Goal: Book appointment/travel/reservation

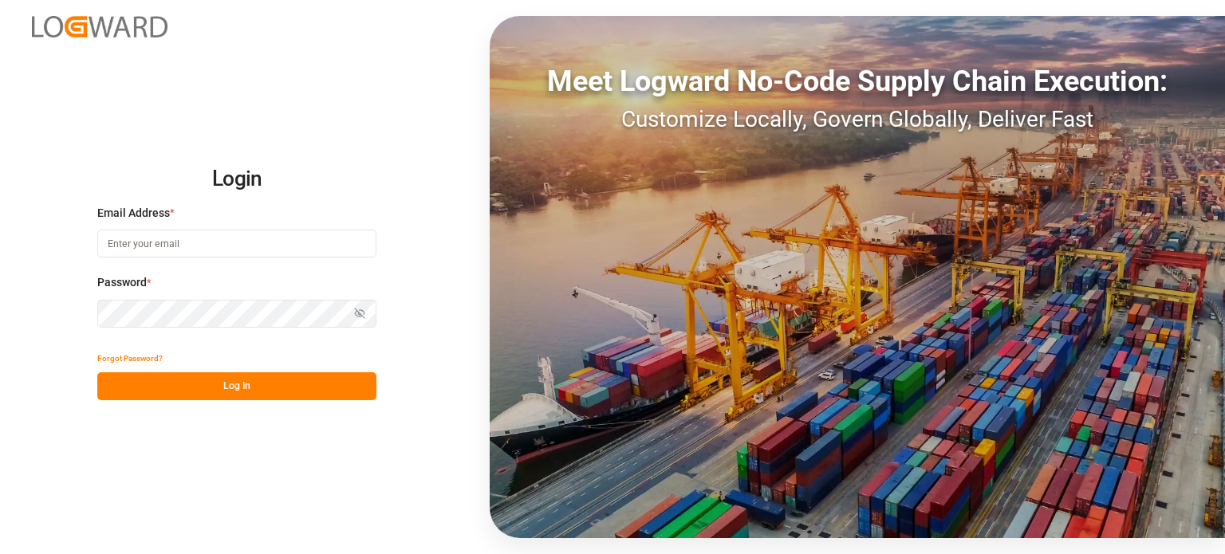
click at [195, 237] on input at bounding box center [236, 244] width 279 height 28
type input "[EMAIL_ADDRESS][DOMAIN_NAME]"
click at [205, 385] on button "Log In" at bounding box center [236, 386] width 279 height 28
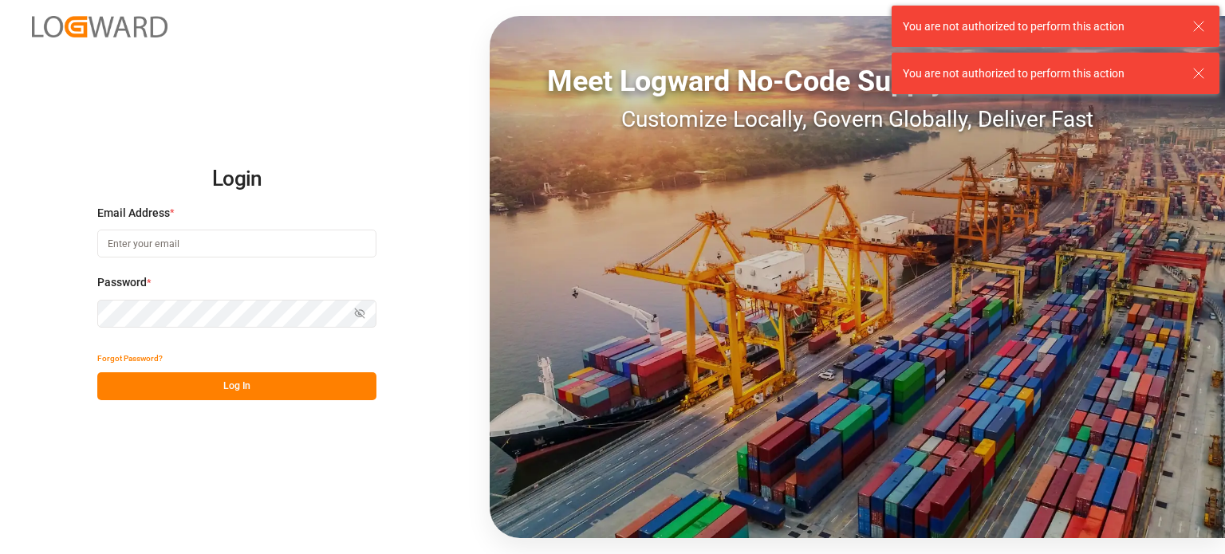
click at [156, 237] on input at bounding box center [236, 244] width 279 height 28
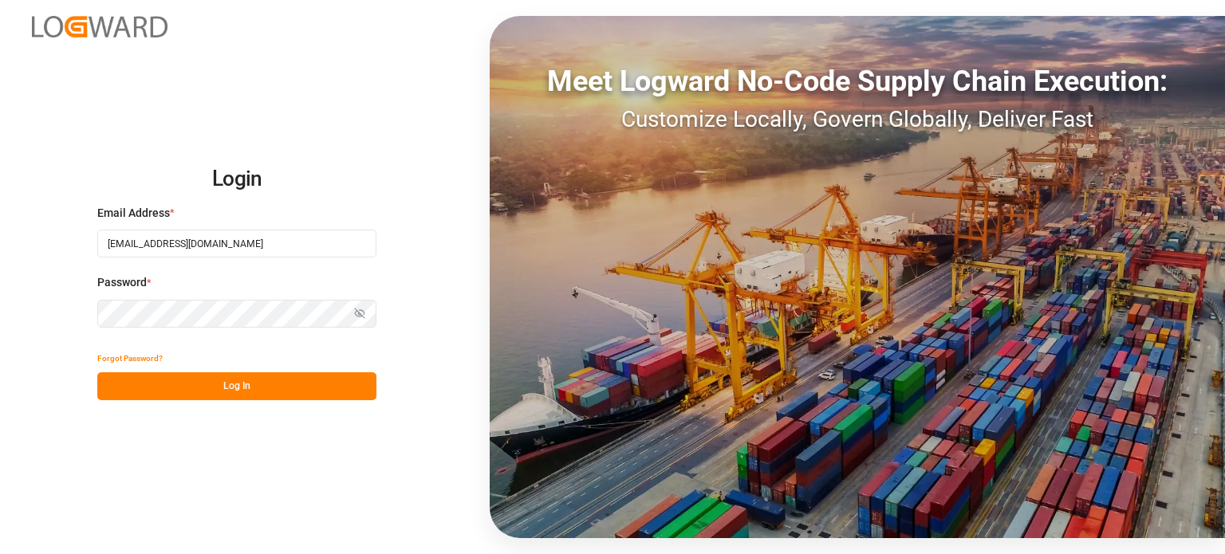
type input "[EMAIL_ADDRESS][DOMAIN_NAME]"
click at [278, 374] on div "Forgot Password? Log In" at bounding box center [236, 372] width 279 height 56
click at [261, 388] on button "Log In" at bounding box center [236, 386] width 279 height 28
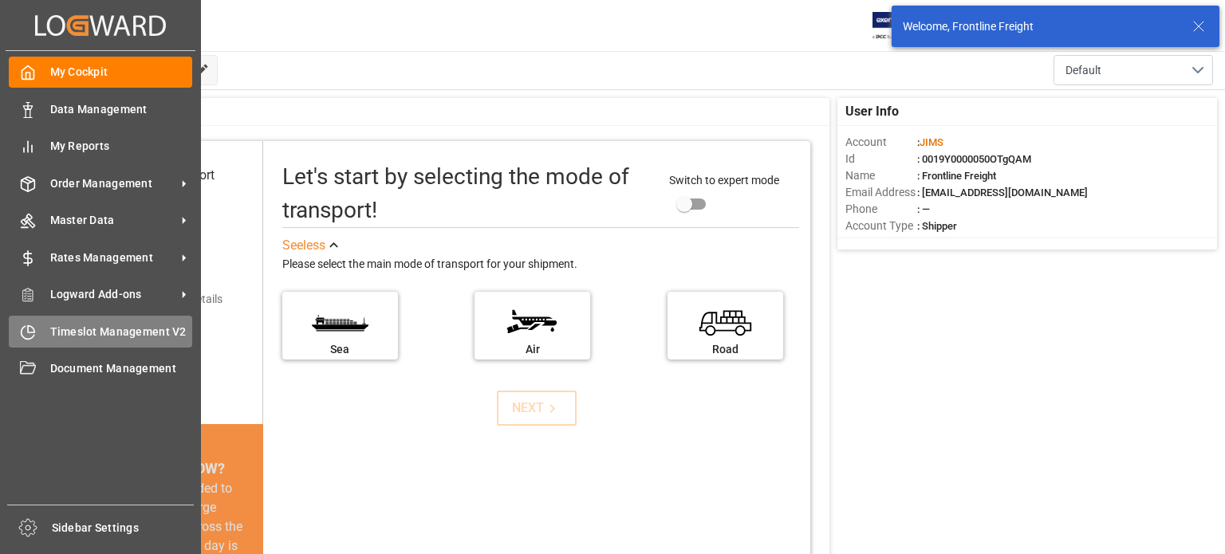
click at [116, 330] on span "Timeslot Management V2" at bounding box center [121, 332] width 143 height 17
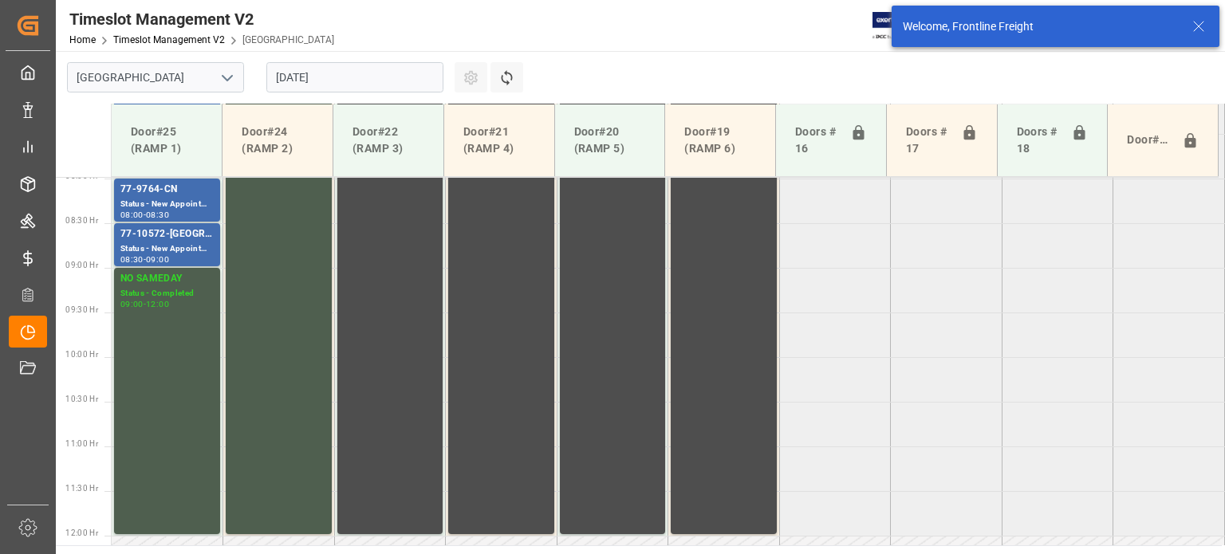
scroll to position [721, 0]
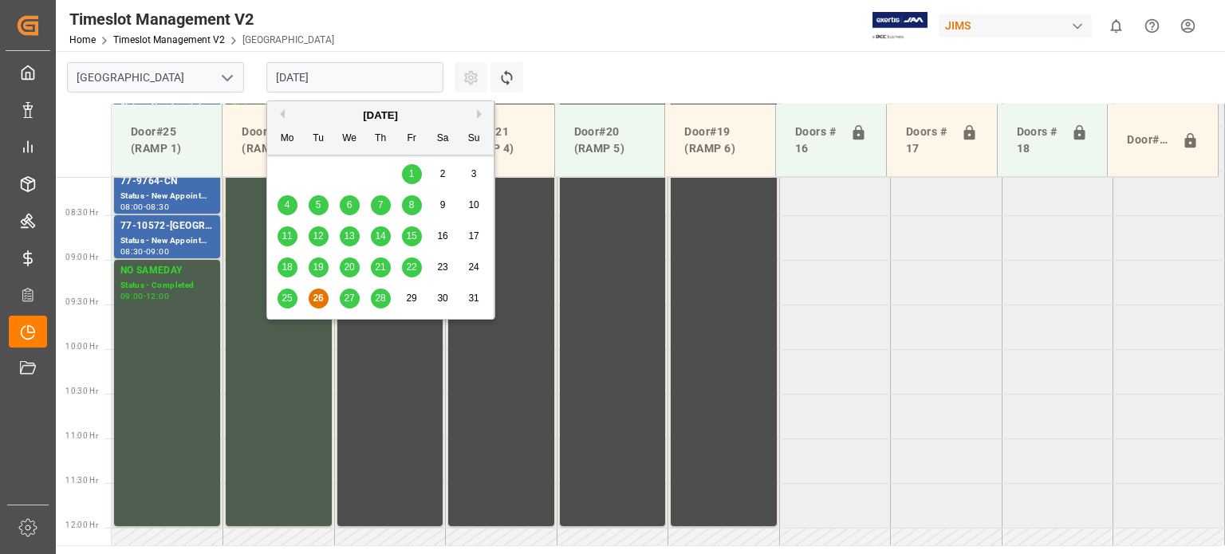
click at [328, 77] on input "[DATE]" at bounding box center [354, 77] width 177 height 30
click at [380, 300] on span "28" at bounding box center [380, 298] width 10 height 11
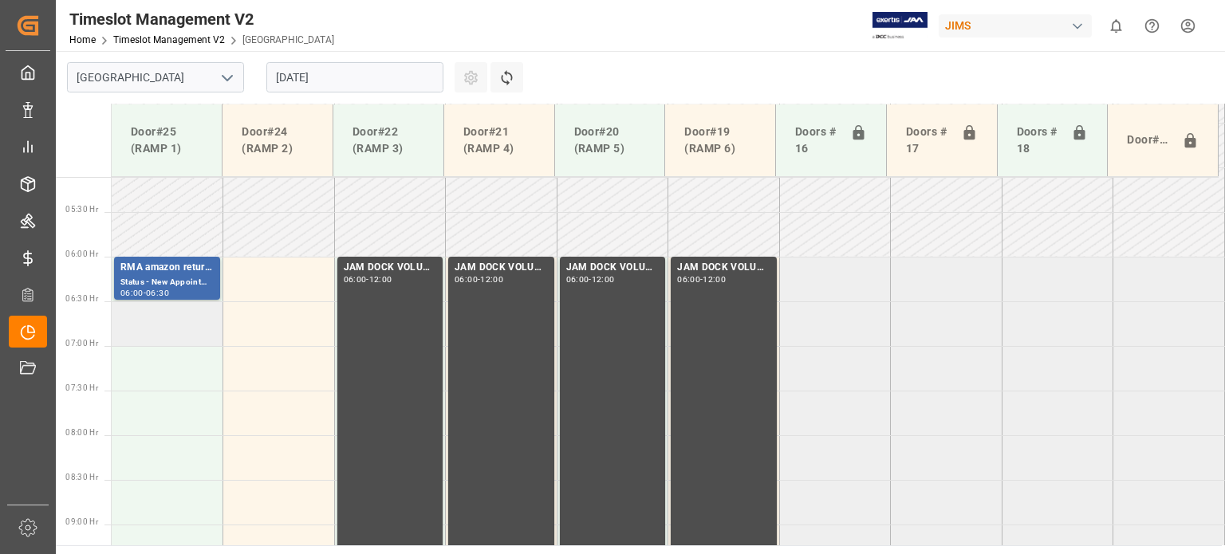
scroll to position [482, 0]
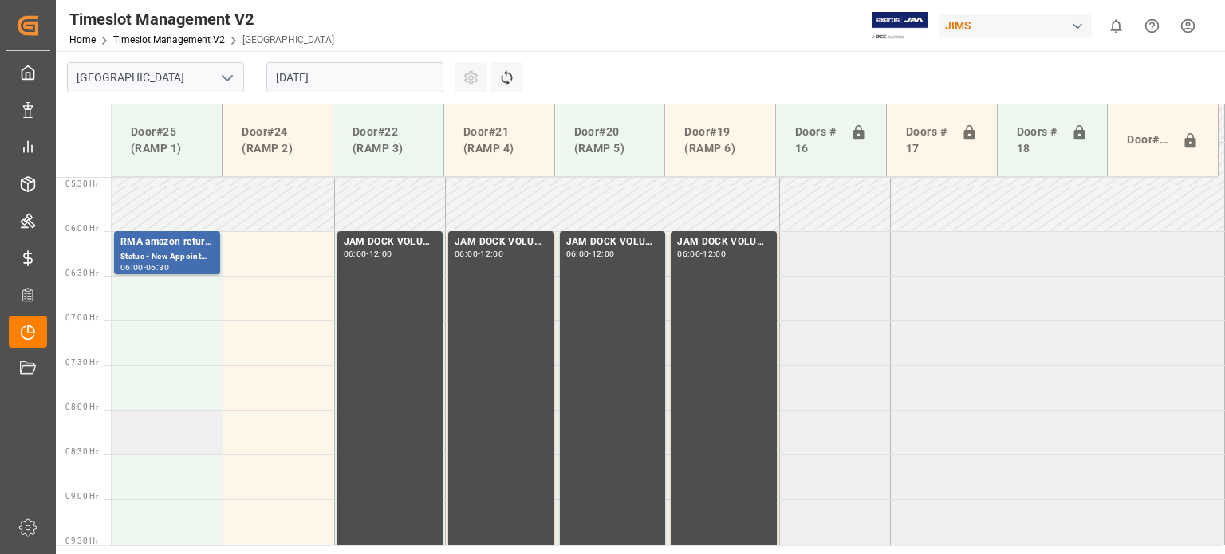
click at [161, 422] on td at bounding box center [168, 432] width 112 height 45
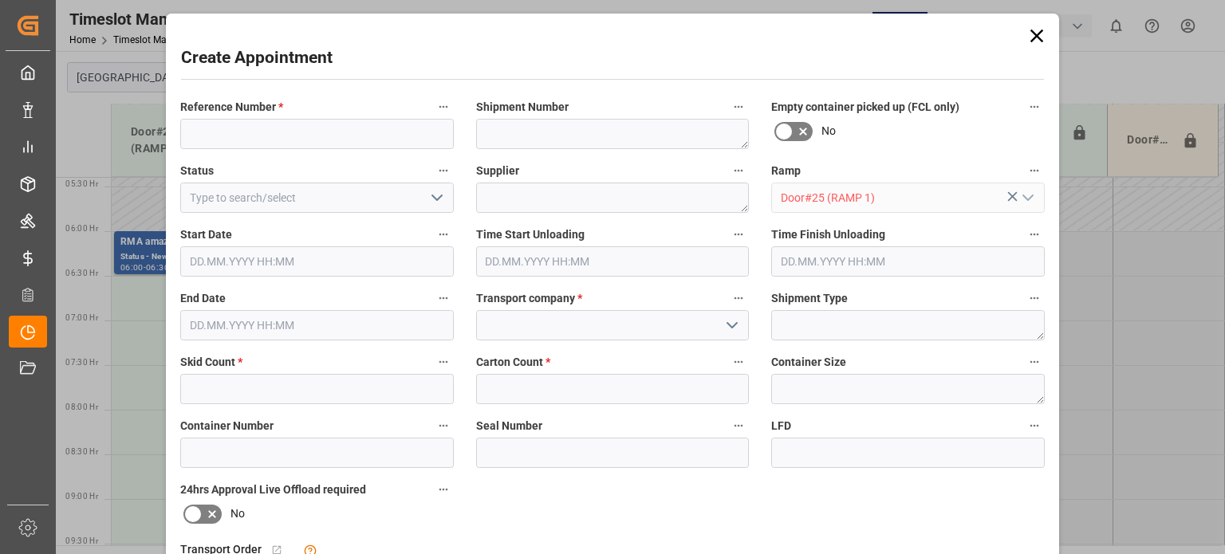
type input "[DATE] 08:00"
type input "[DATE] 08:30"
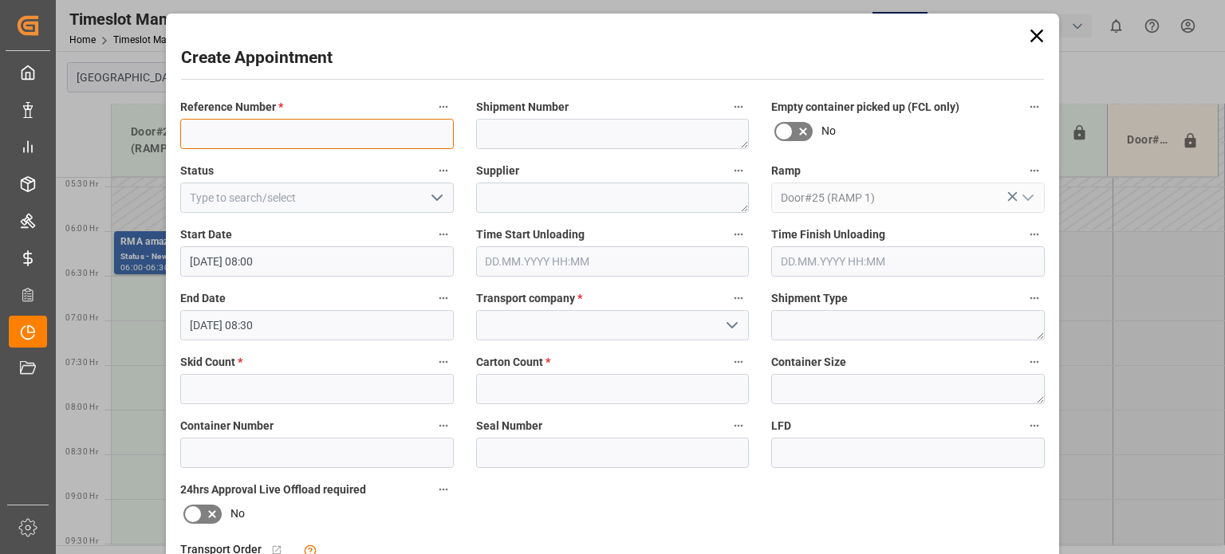
click at [262, 137] on input at bounding box center [316, 134] width 273 height 30
type input "77-10607-US"
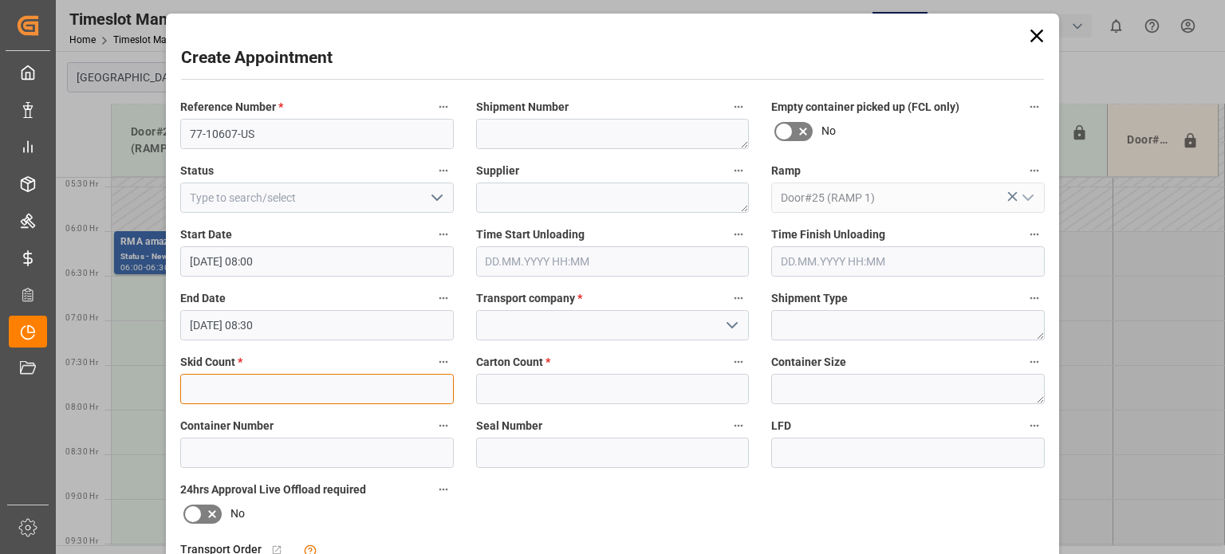
click at [262, 391] on input "text" at bounding box center [316, 389] width 273 height 30
type input "1"
click at [527, 383] on input "text" at bounding box center [612, 389] width 273 height 30
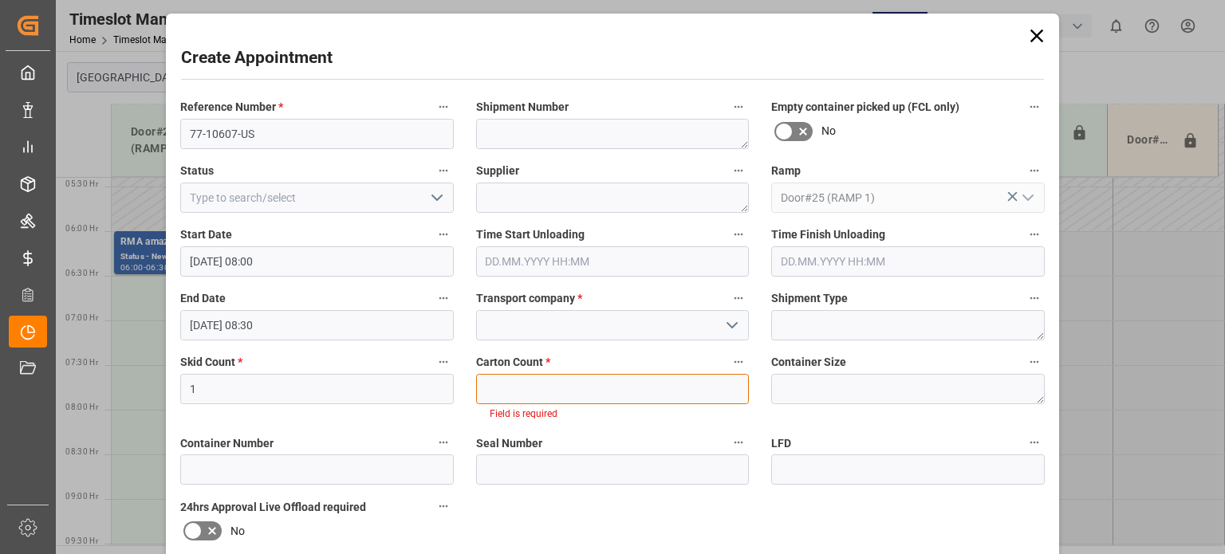
click at [605, 383] on input "text" at bounding box center [612, 389] width 273 height 30
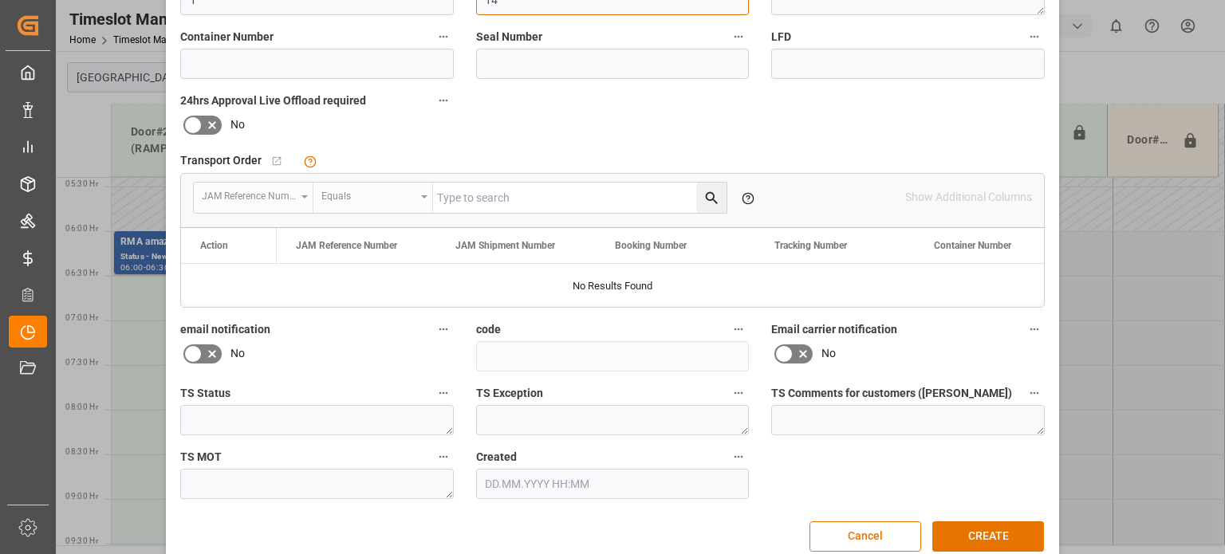
scroll to position [399, 0]
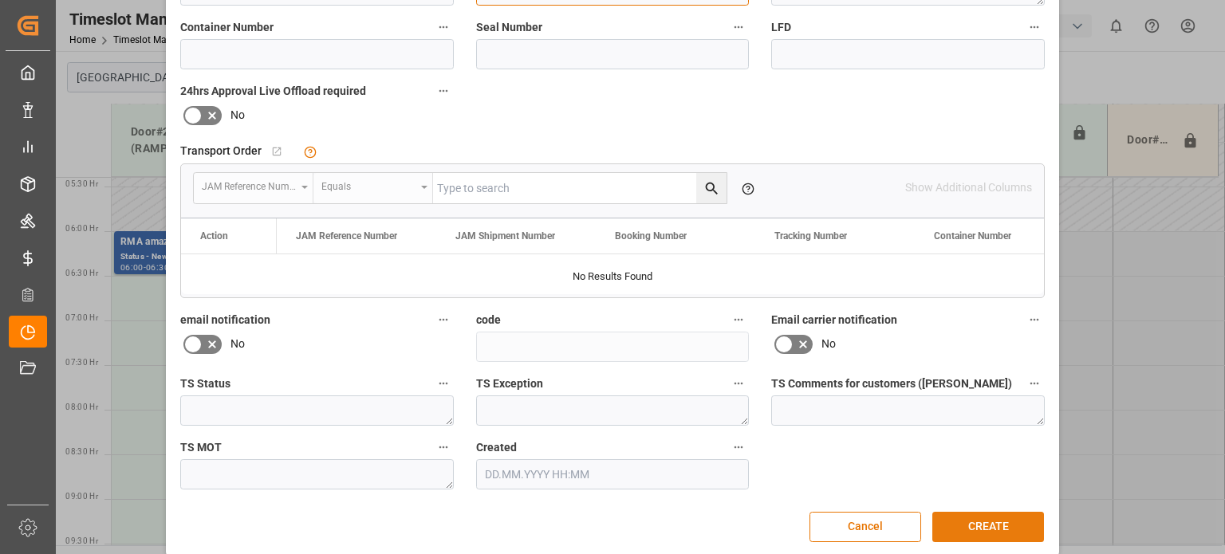
type input "14"
click at [985, 518] on button "CREATE" at bounding box center [988, 527] width 112 height 30
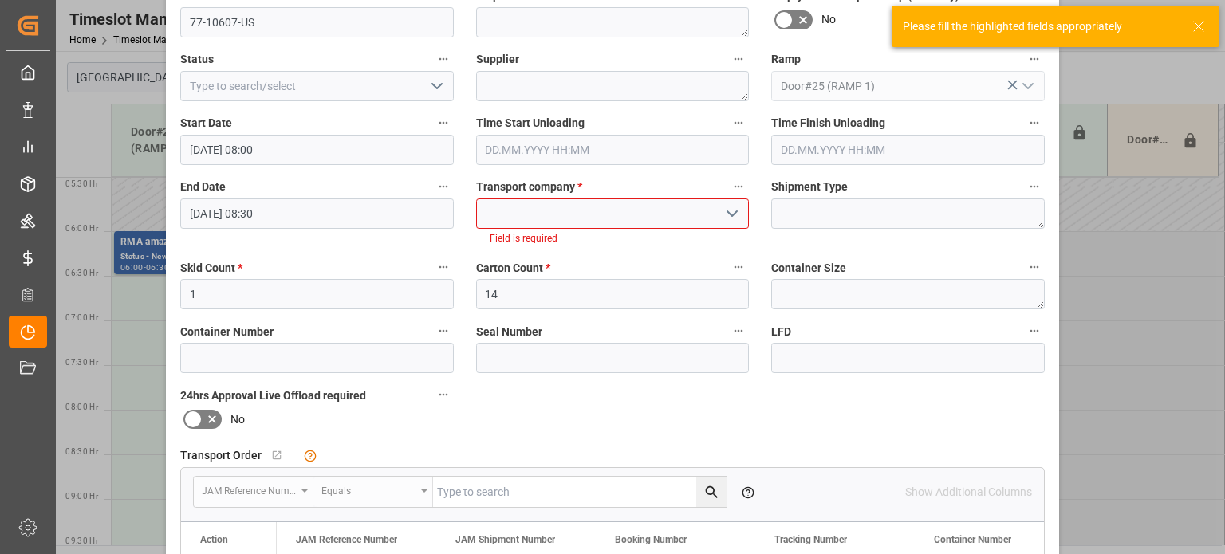
scroll to position [0, 0]
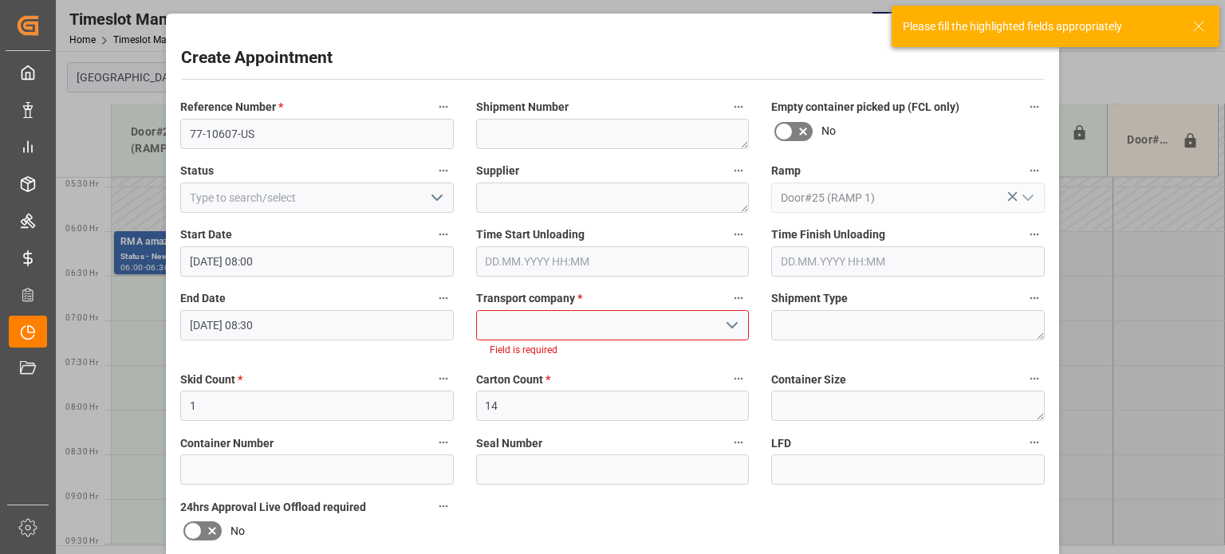
click at [517, 326] on input at bounding box center [612, 325] width 273 height 30
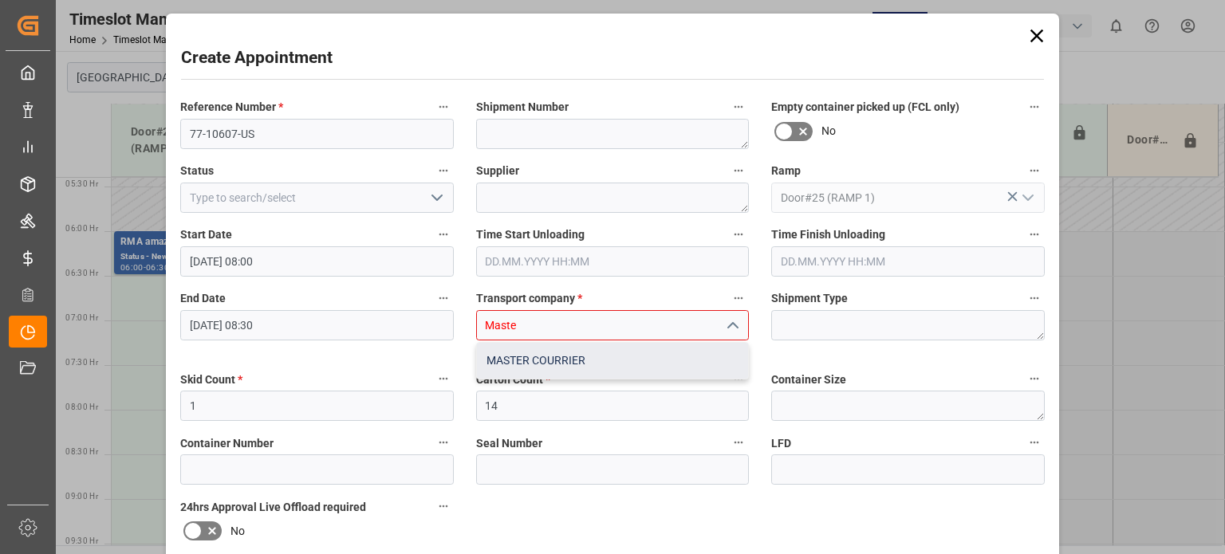
click at [526, 353] on div "MASTER COURRIER" at bounding box center [613, 361] width 272 height 36
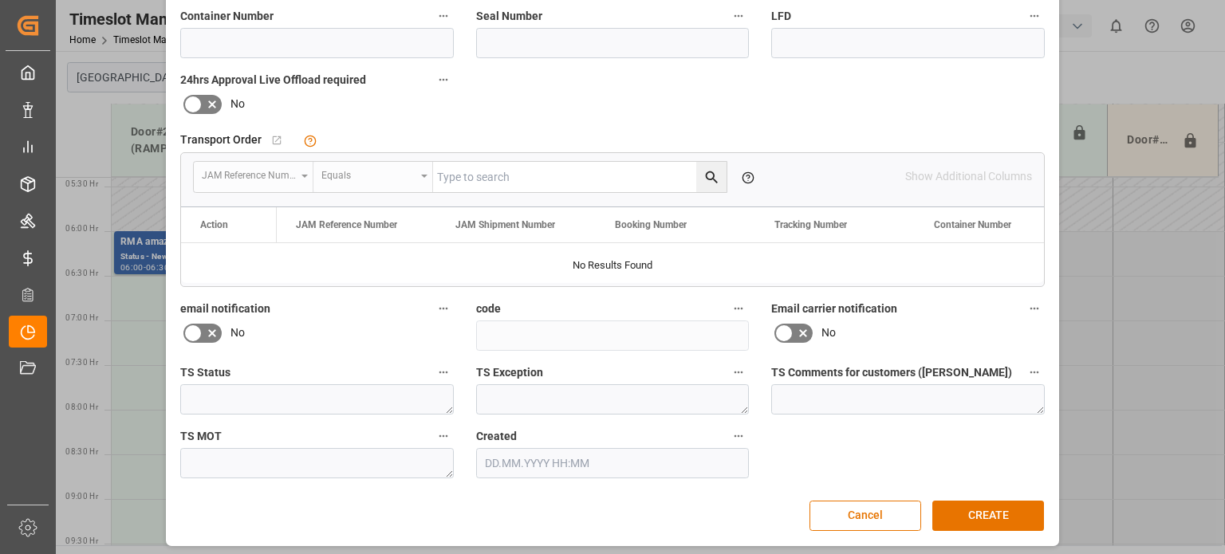
scroll to position [413, 0]
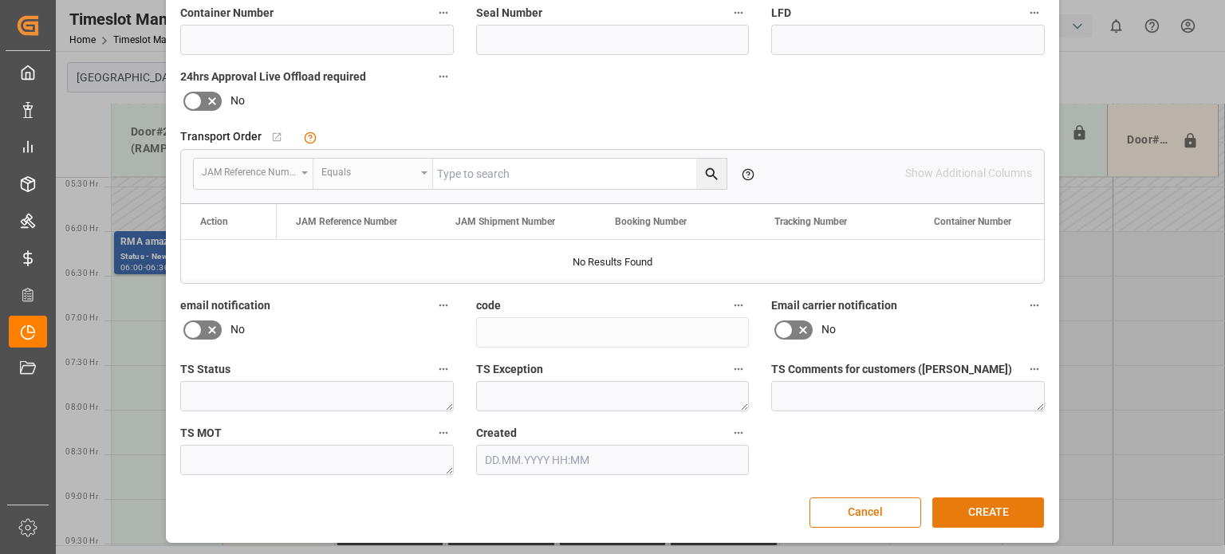
type input "MASTER COURRIER"
click at [973, 505] on button "CREATE" at bounding box center [988, 513] width 112 height 30
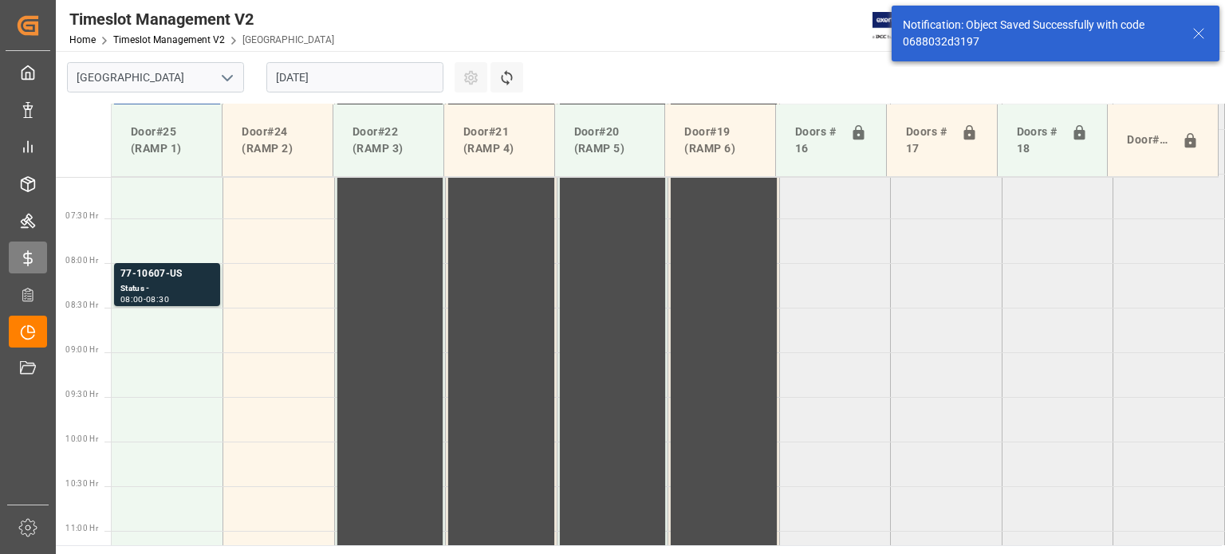
scroll to position [631, 0]
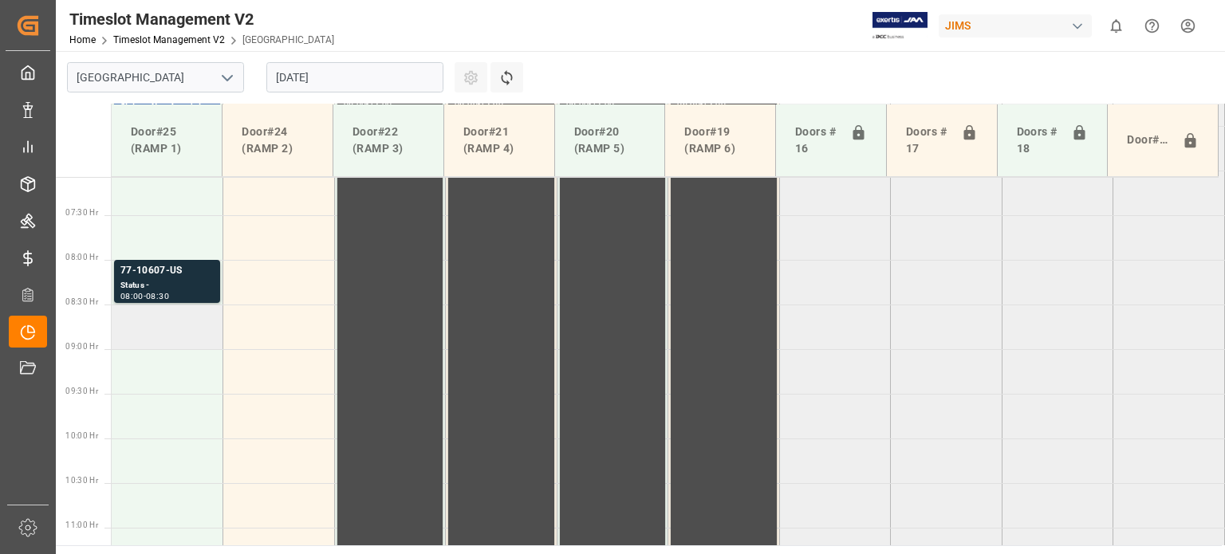
click at [143, 321] on td at bounding box center [168, 327] width 112 height 45
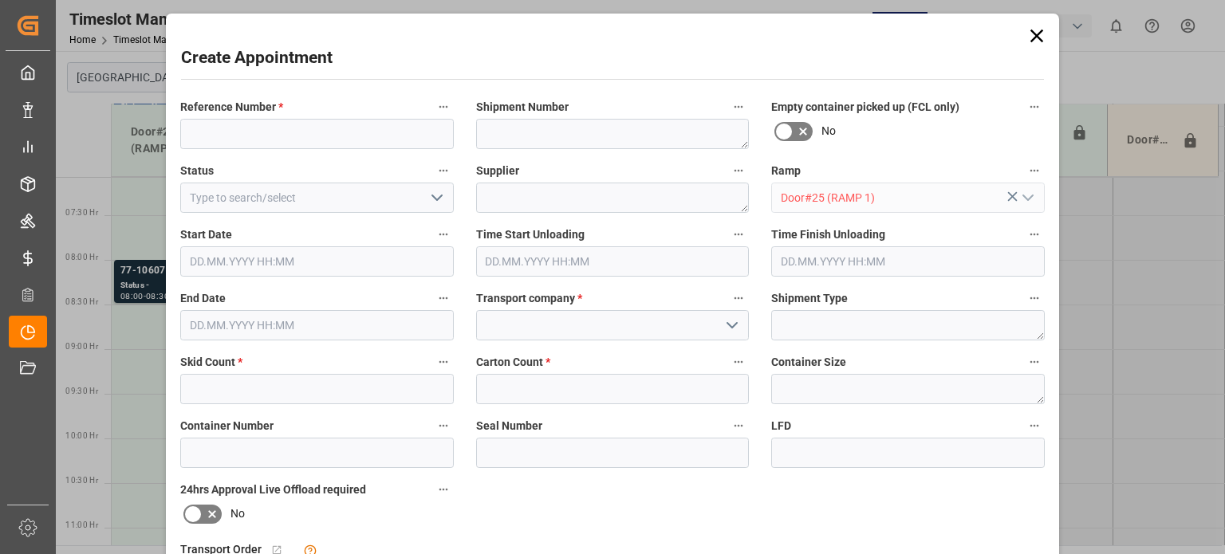
type input "[DATE] 08:30"
type input "[DATE] 09:00"
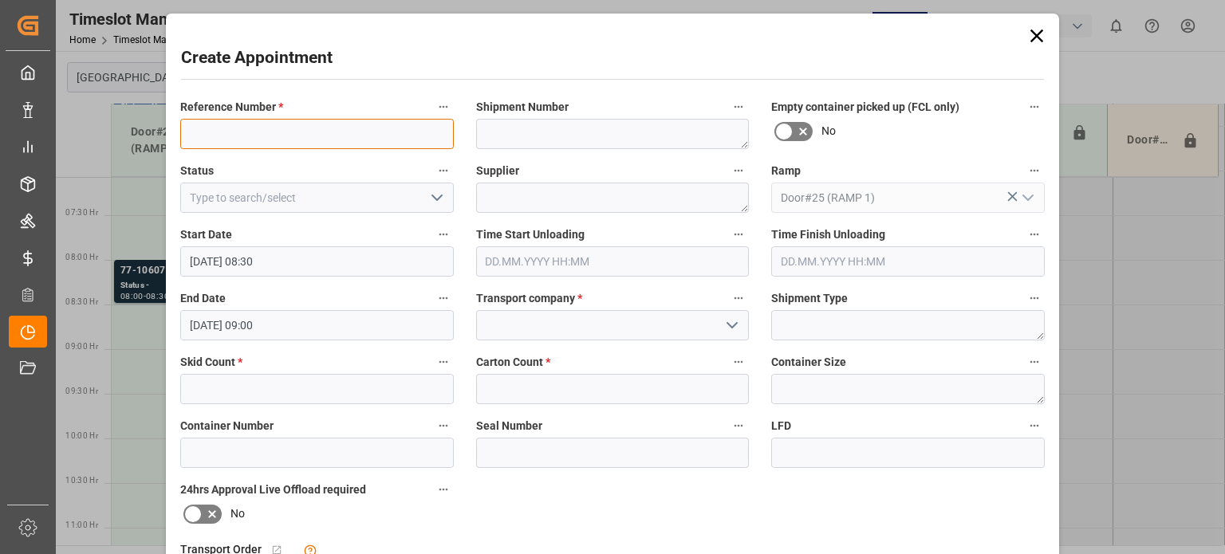
click at [250, 136] on input at bounding box center [316, 134] width 273 height 30
type input "77-10414-US"
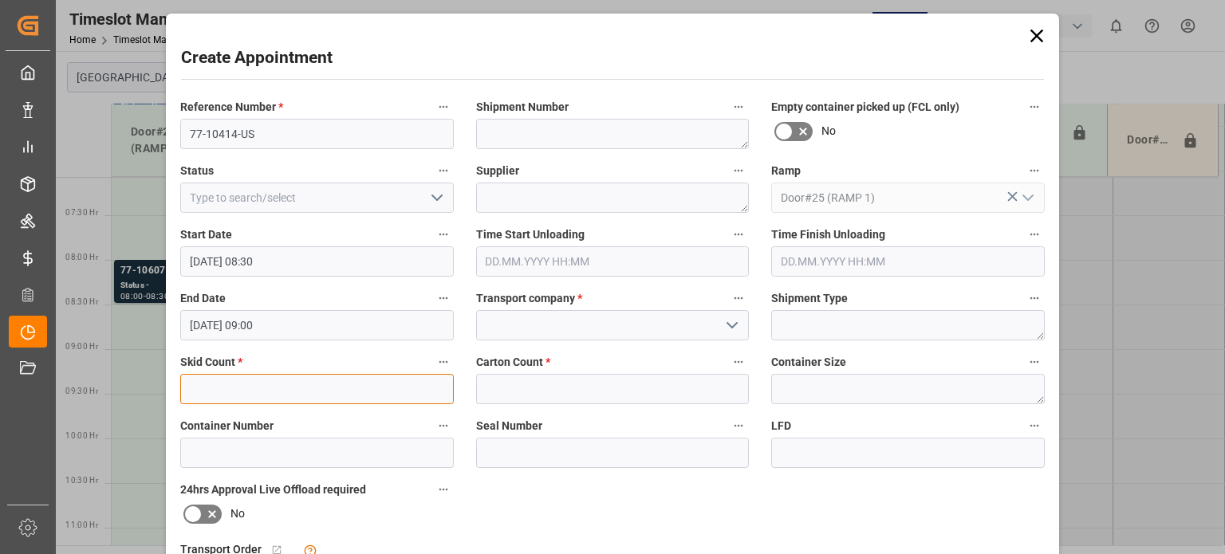
click at [234, 382] on input "text" at bounding box center [316, 389] width 273 height 30
type input "7"
click at [501, 387] on input "text" at bounding box center [612, 389] width 273 height 30
type input "54"
click at [505, 326] on input at bounding box center [612, 325] width 273 height 30
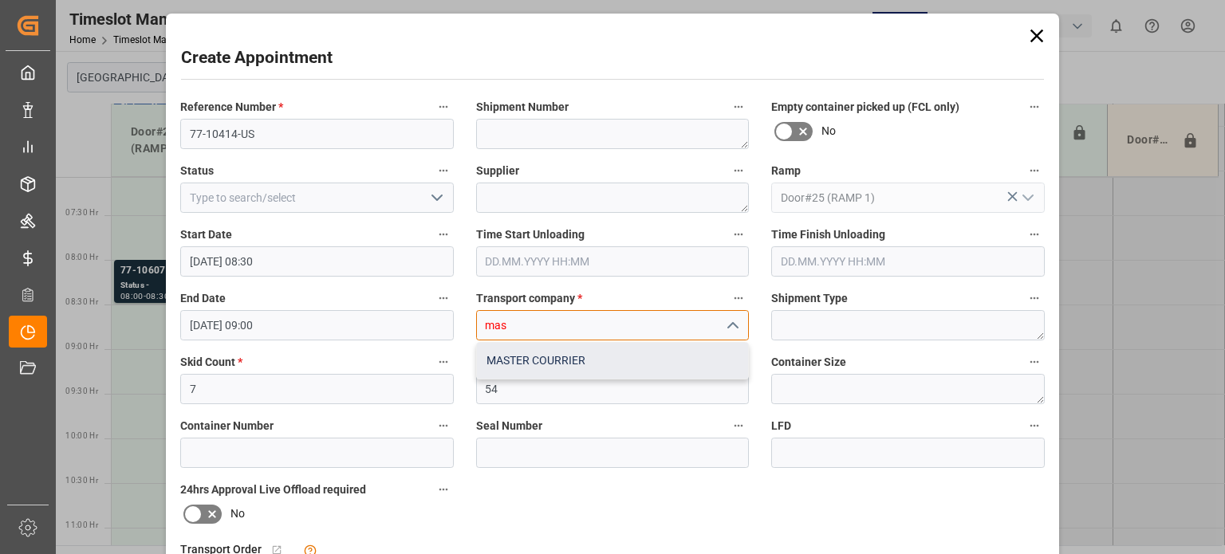
click at [509, 369] on div "MASTER COURRIER" at bounding box center [613, 361] width 272 height 36
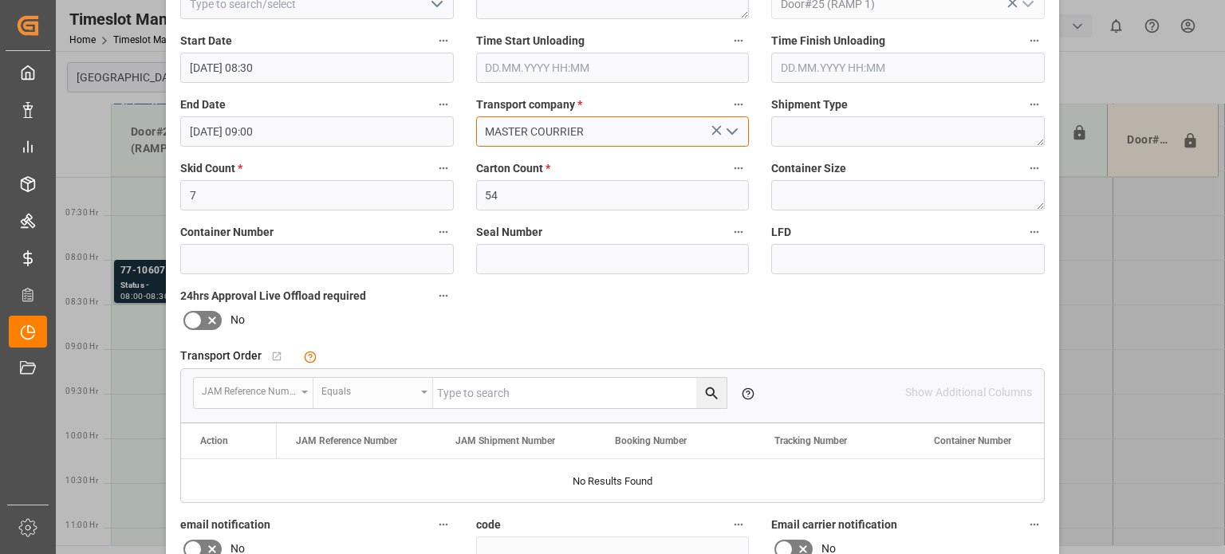
scroll to position [399, 0]
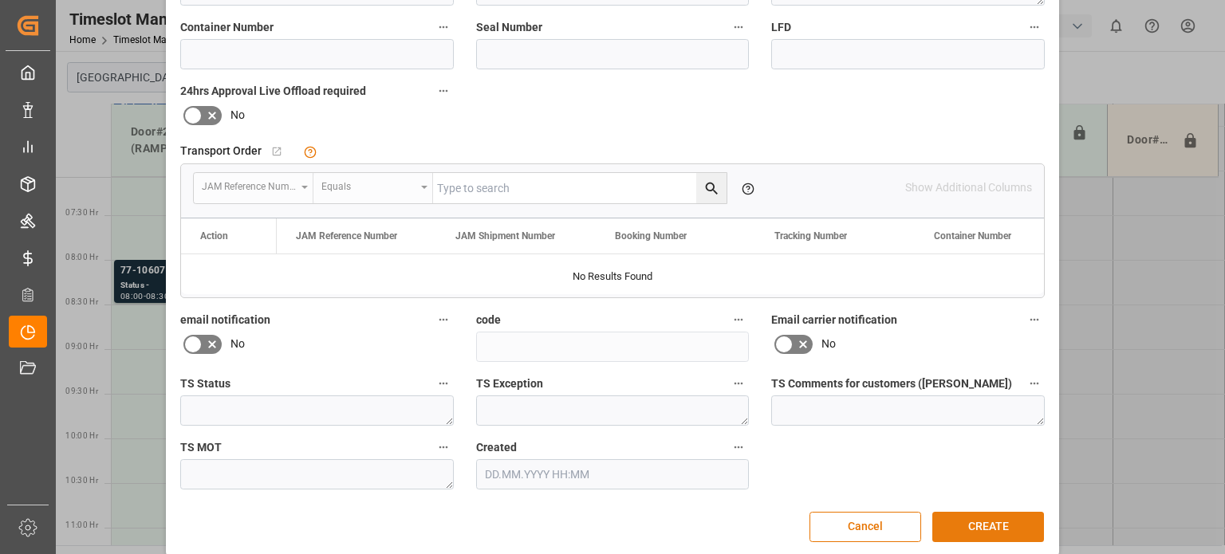
type input "MASTER COURRIER"
click at [958, 521] on button "CREATE" at bounding box center [988, 527] width 112 height 30
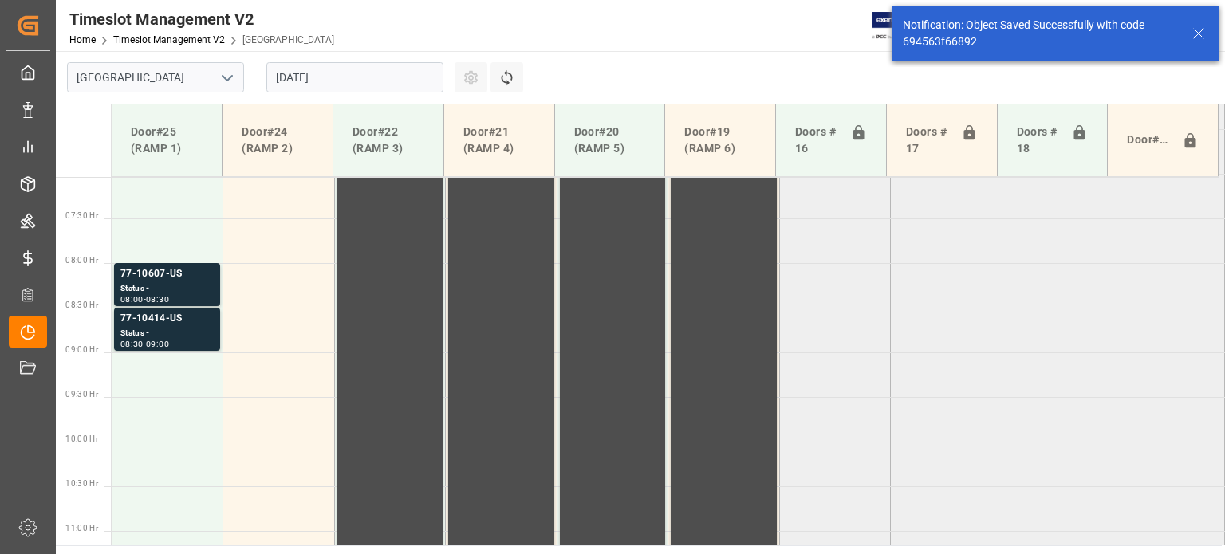
scroll to position [631, 0]
